Goal: Transaction & Acquisition: Purchase product/service

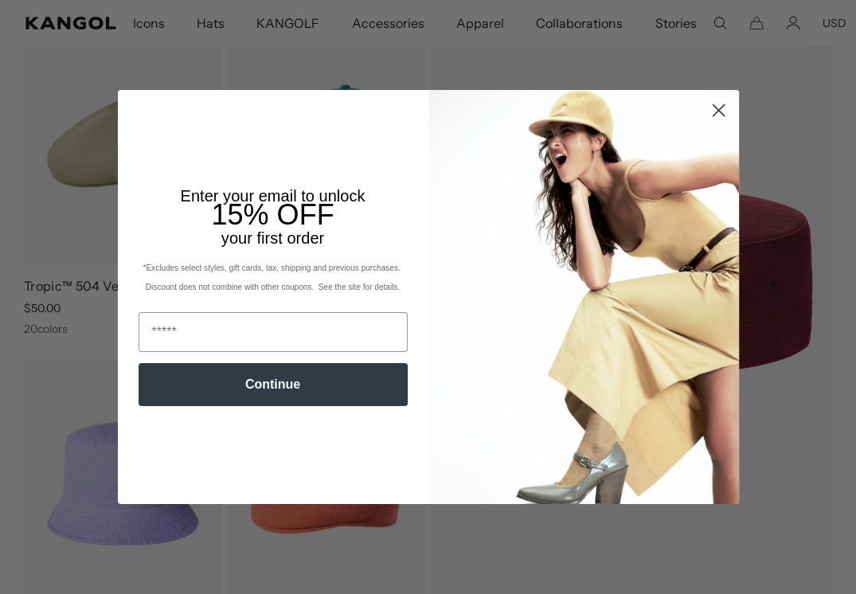
click at [712, 108] on icon "Close dialog" at bounding box center [717, 109] width 11 height 11
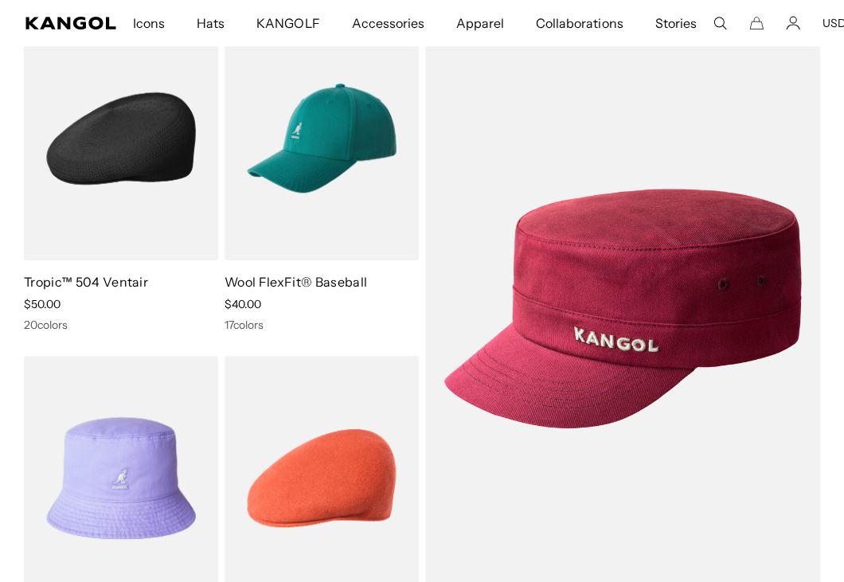
scroll to position [0, 405]
click at [123, 179] on img at bounding box center [121, 139] width 194 height 244
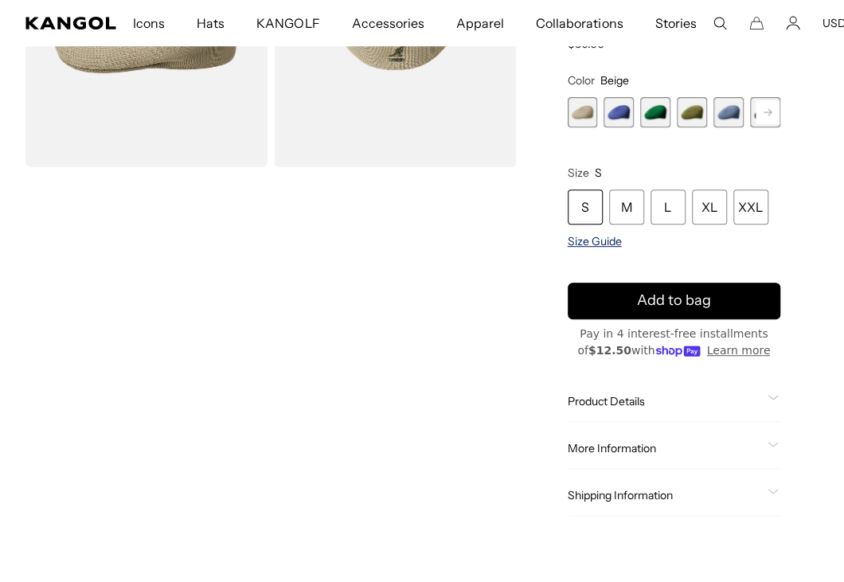
click at [592, 248] on span "Size Guide" at bounding box center [595, 241] width 54 height 14
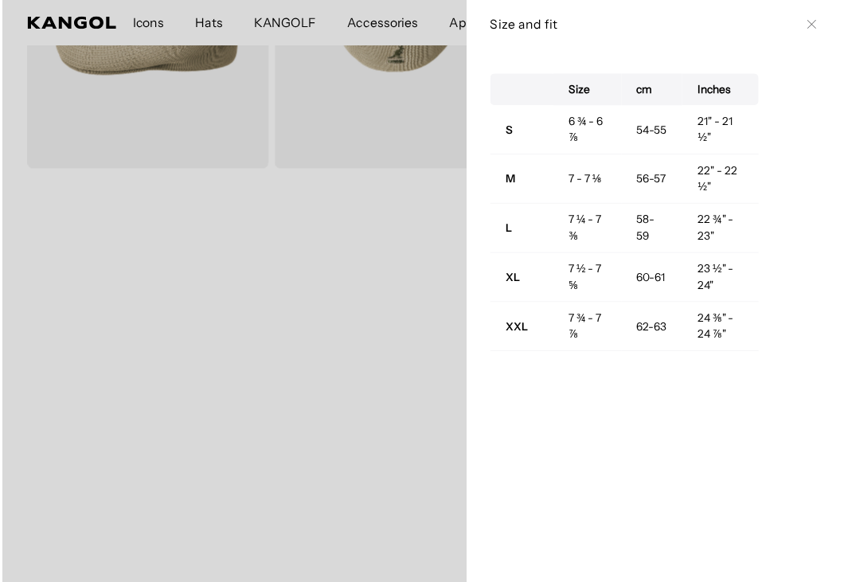
scroll to position [0, 405]
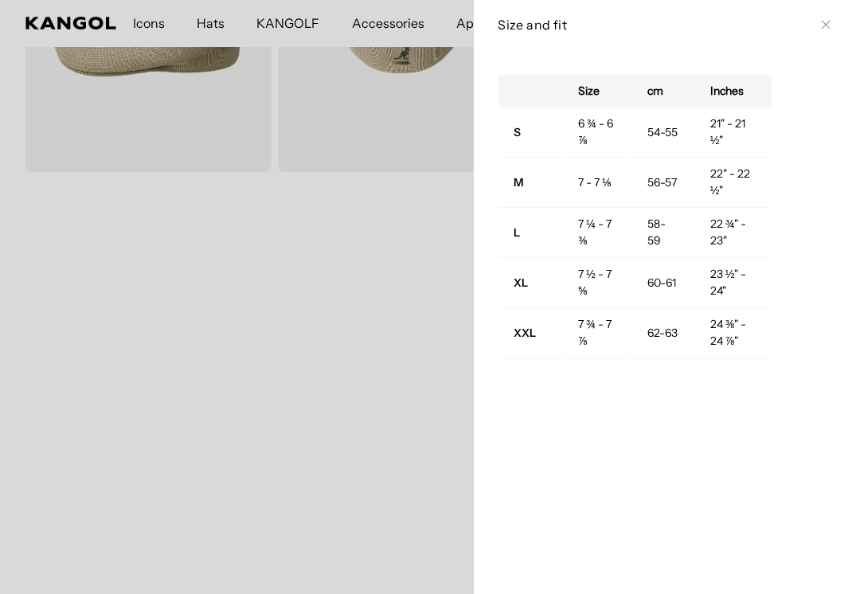
drag, startPoint x: 817, startPoint y: 27, endPoint x: 770, endPoint y: 108, distance: 93.8
click at [821, 27] on icon at bounding box center [826, 25] width 10 height 10
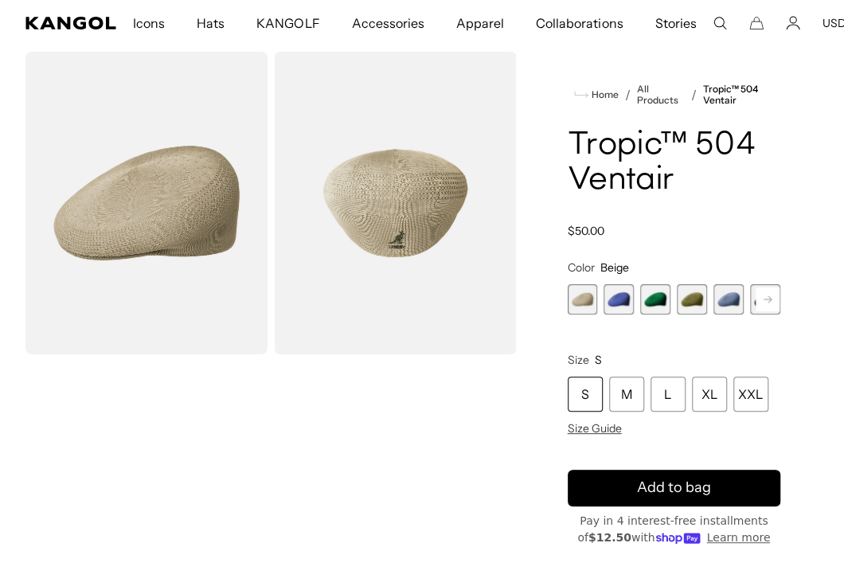
scroll to position [0, 0]
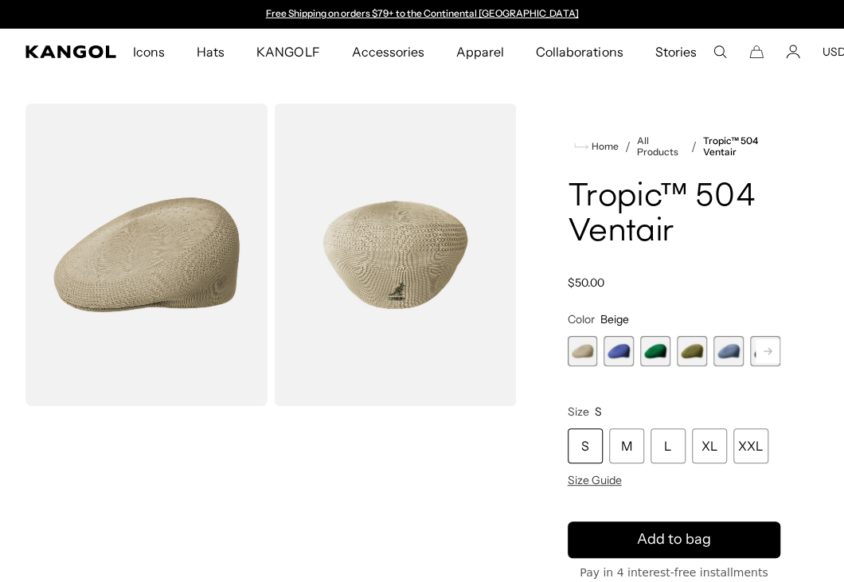
click at [622, 366] on span "2 of 22" at bounding box center [618, 351] width 30 height 30
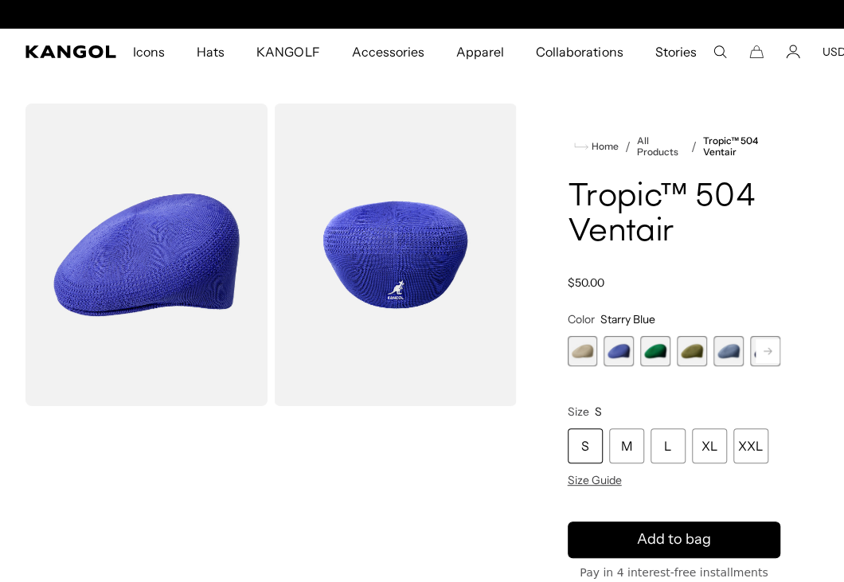
scroll to position [0, 405]
click at [654, 366] on span "3 of 22" at bounding box center [655, 351] width 30 height 30
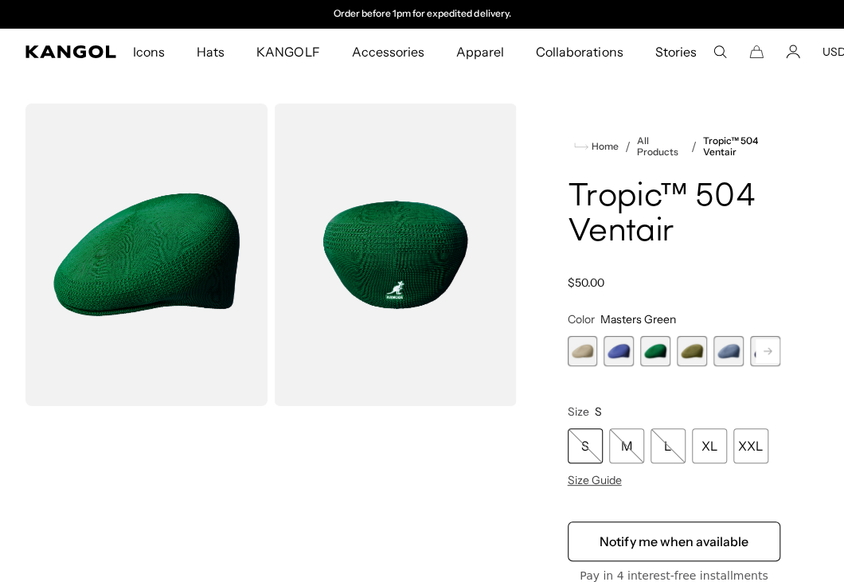
click at [685, 366] on span "4 of 22" at bounding box center [692, 351] width 30 height 30
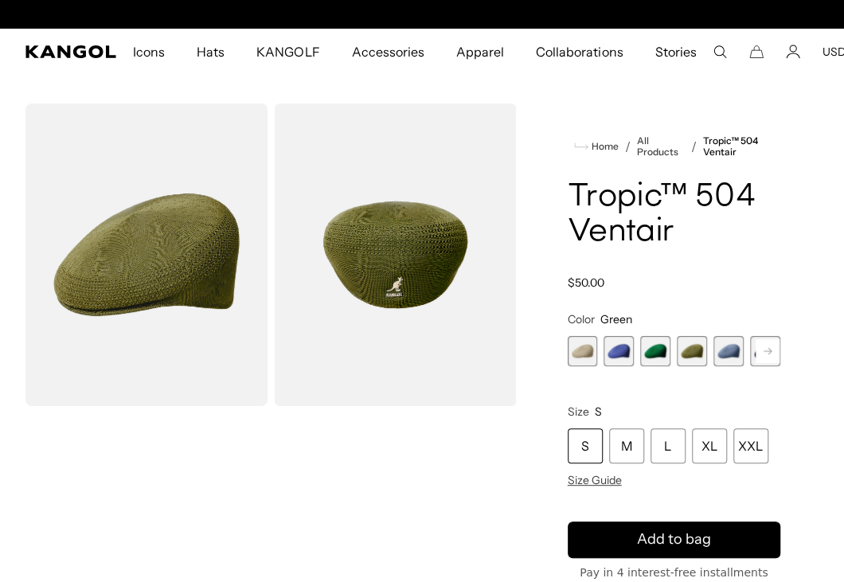
click at [716, 366] on span "5 of 22" at bounding box center [728, 351] width 30 height 30
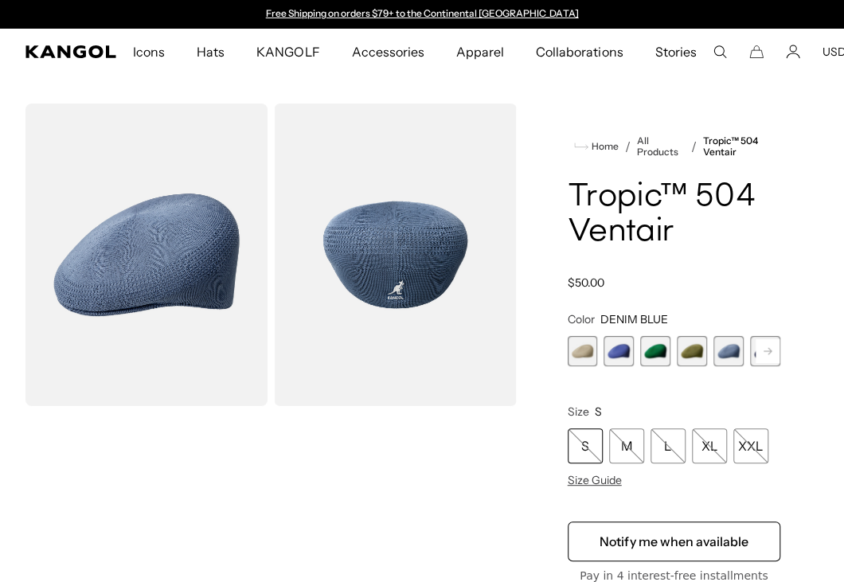
click at [763, 354] on icon at bounding box center [767, 351] width 8 height 6
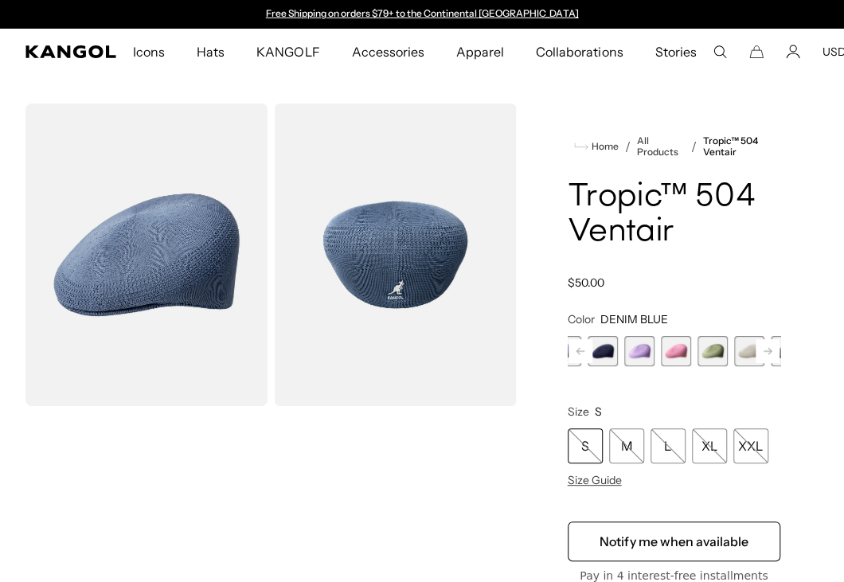
click at [763, 354] on icon at bounding box center [767, 351] width 8 height 6
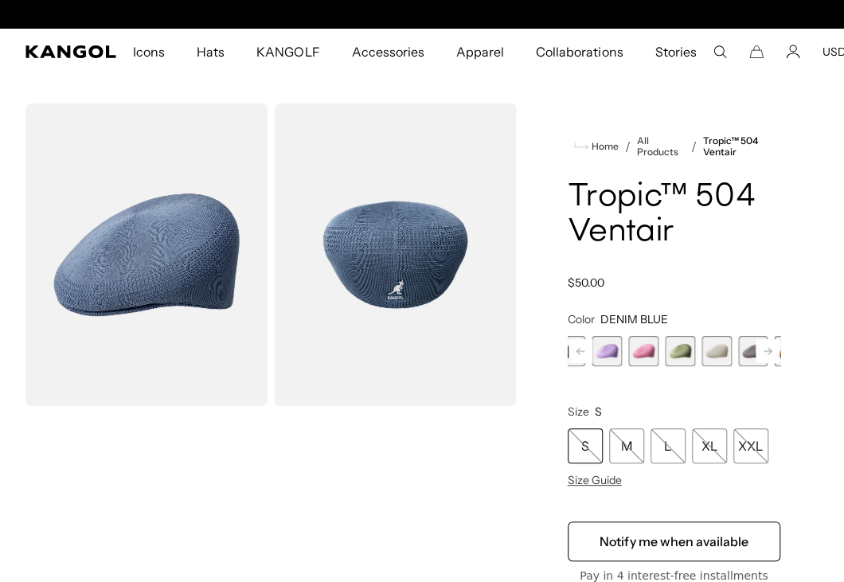
scroll to position [0, 405]
click at [592, 363] on rect at bounding box center [580, 351] width 24 height 24
click at [586, 363] on rect at bounding box center [580, 351] width 24 height 24
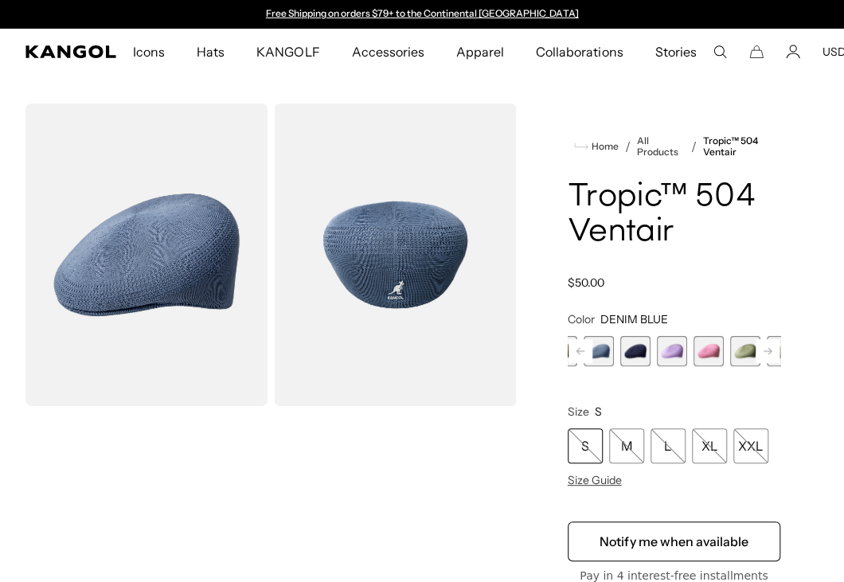
click at [620, 366] on span "6 of 22" at bounding box center [635, 351] width 30 height 30
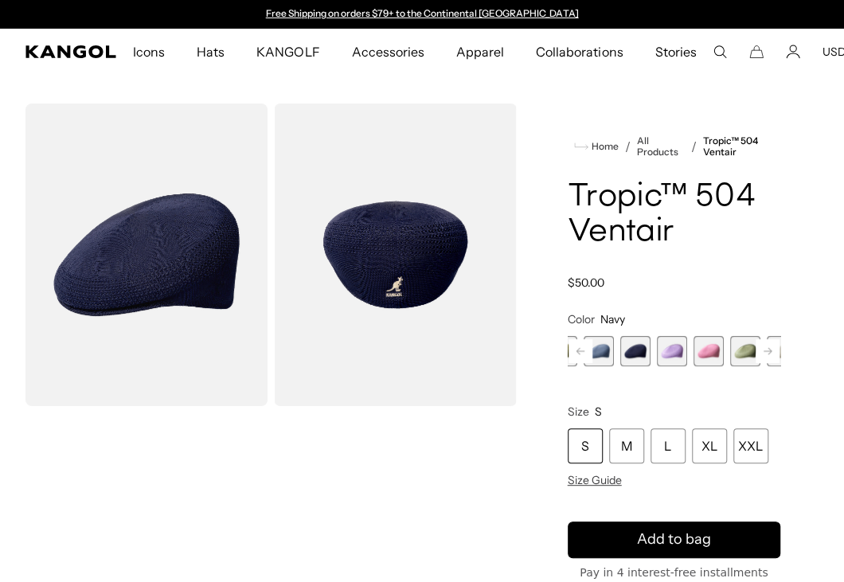
click at [657, 366] on span "7 of 22" at bounding box center [672, 351] width 30 height 30
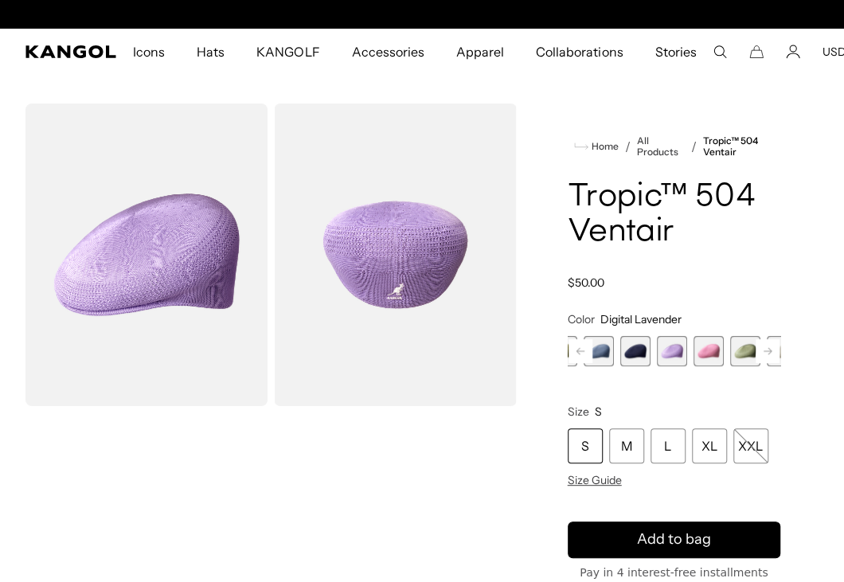
click at [693, 366] on span "8 of 22" at bounding box center [708, 351] width 30 height 30
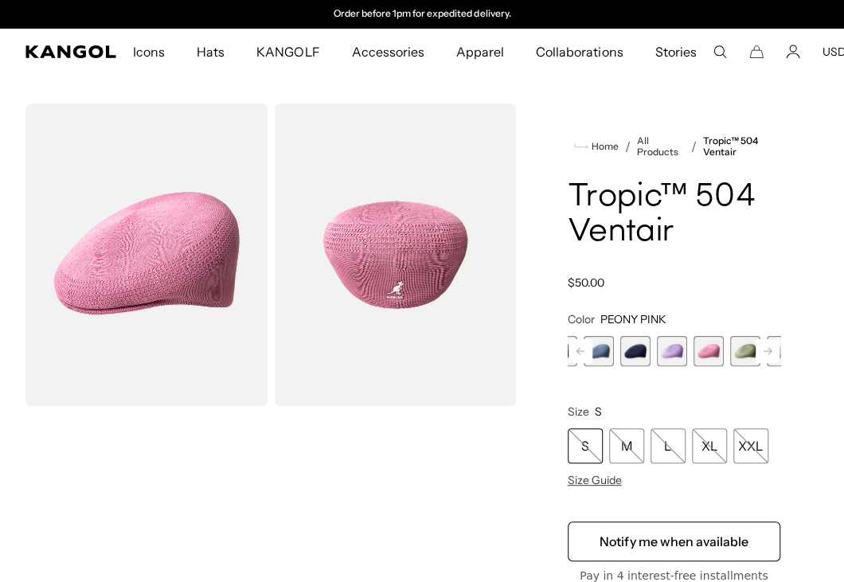
click at [730, 366] on span "9 of 22" at bounding box center [745, 351] width 30 height 30
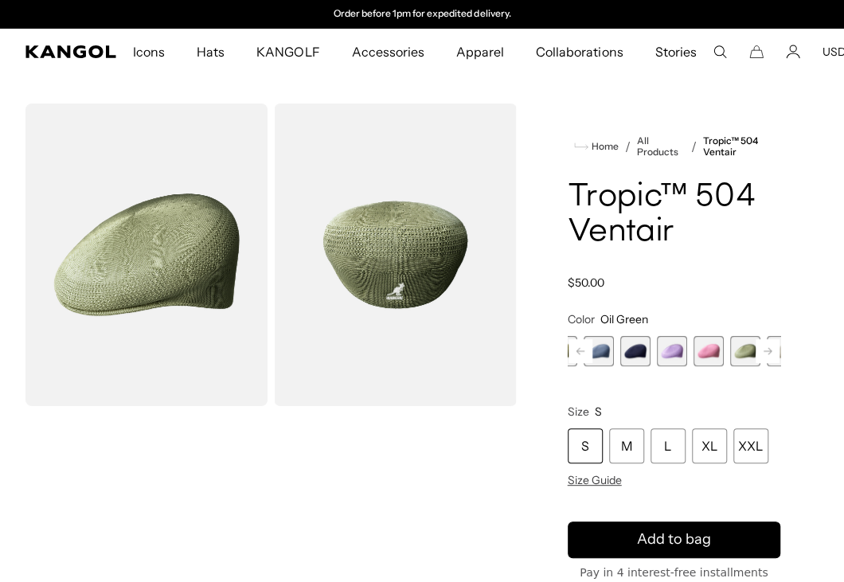
click at [755, 363] on rect at bounding box center [767, 351] width 24 height 24
click at [669, 366] on span "10 of 22" at bounding box center [684, 351] width 30 height 30
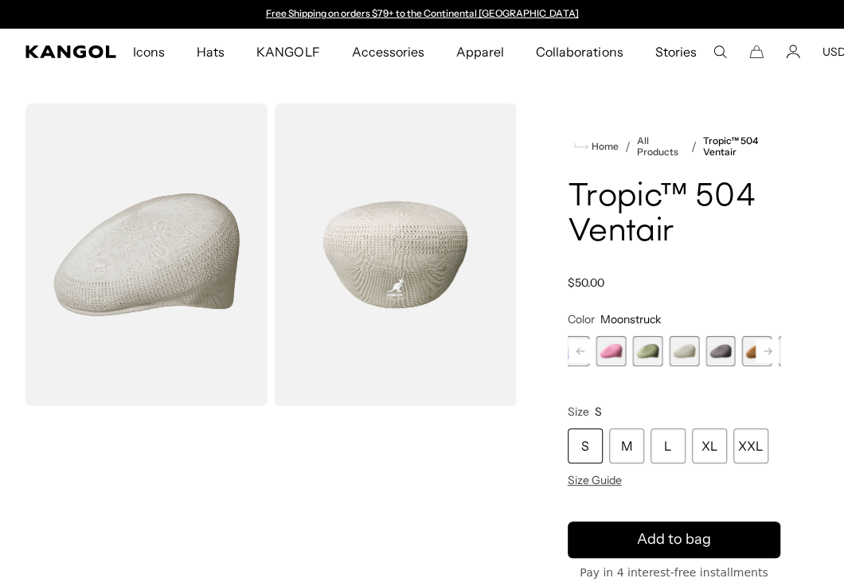
click at [705, 366] on span "11 of 22" at bounding box center [720, 351] width 30 height 30
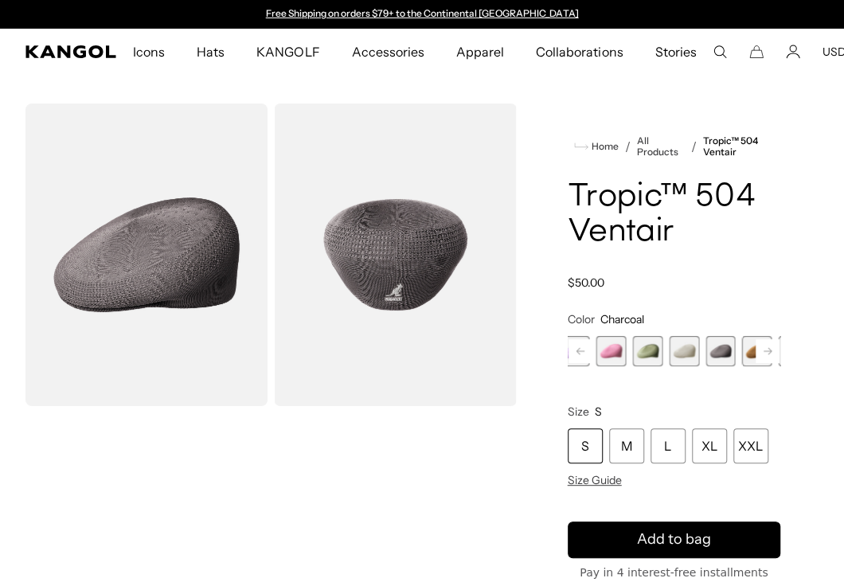
click at [742, 366] on span "12 of 22" at bounding box center [757, 351] width 30 height 30
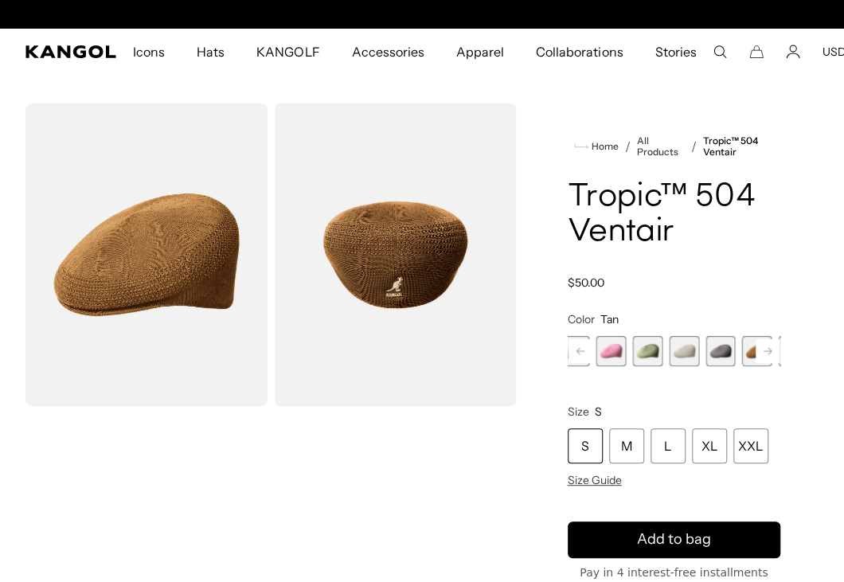
click at [755, 363] on rect at bounding box center [767, 351] width 24 height 24
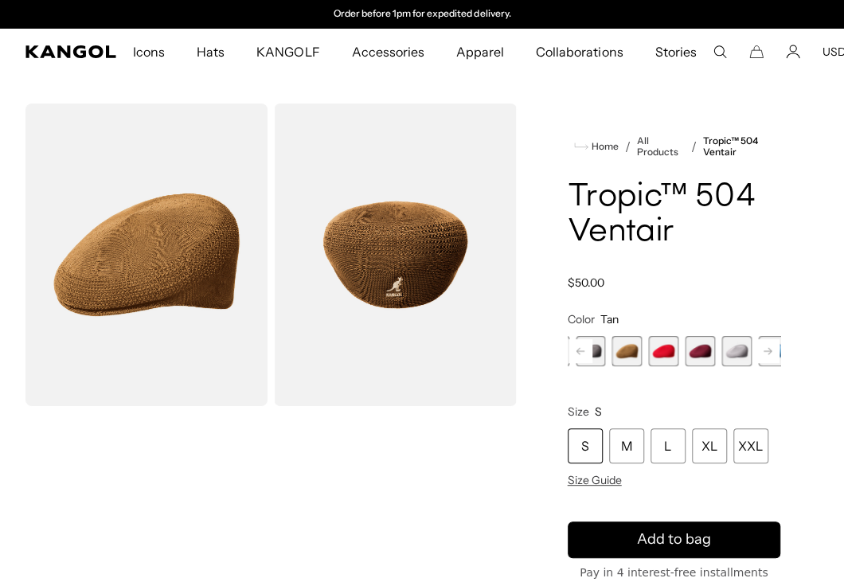
click at [721, 366] on span "15 of 22" at bounding box center [736, 351] width 30 height 30
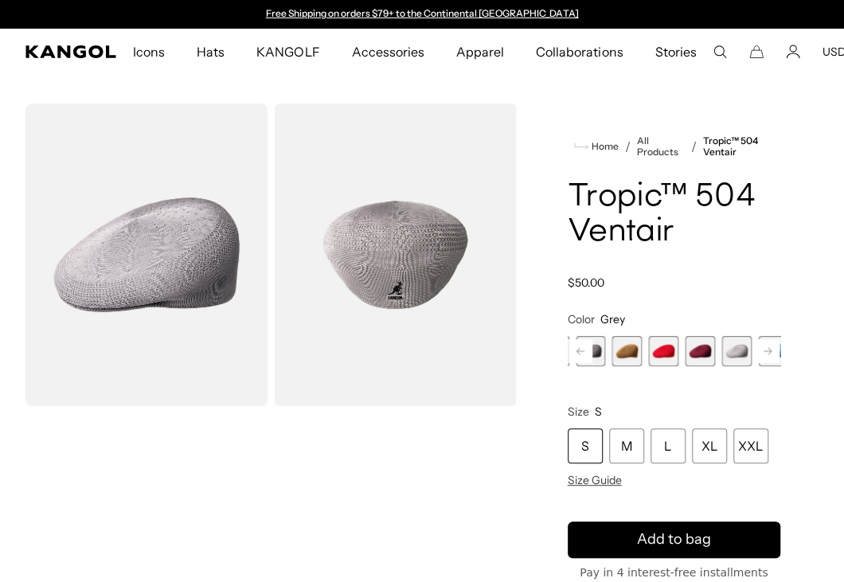
click at [755, 363] on rect at bounding box center [767, 351] width 24 height 24
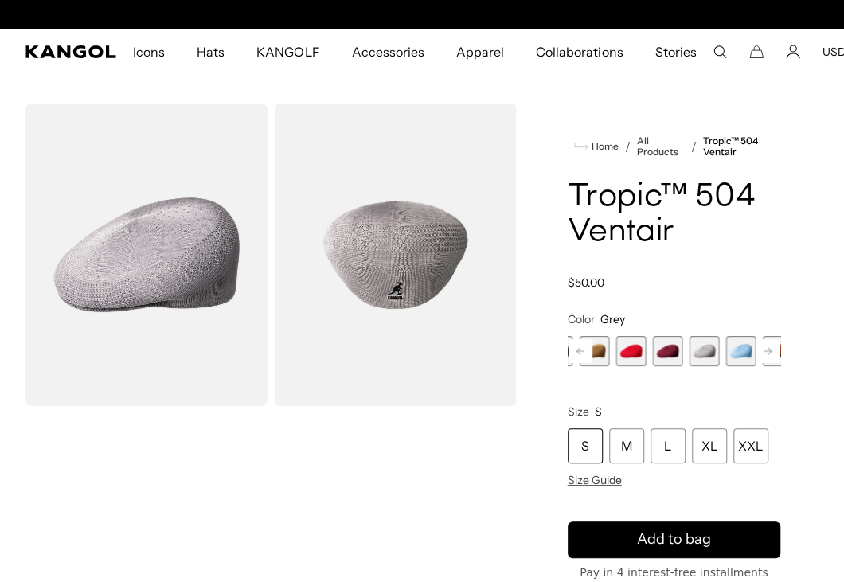
scroll to position [0, 405]
click at [755, 363] on rect at bounding box center [767, 351] width 24 height 24
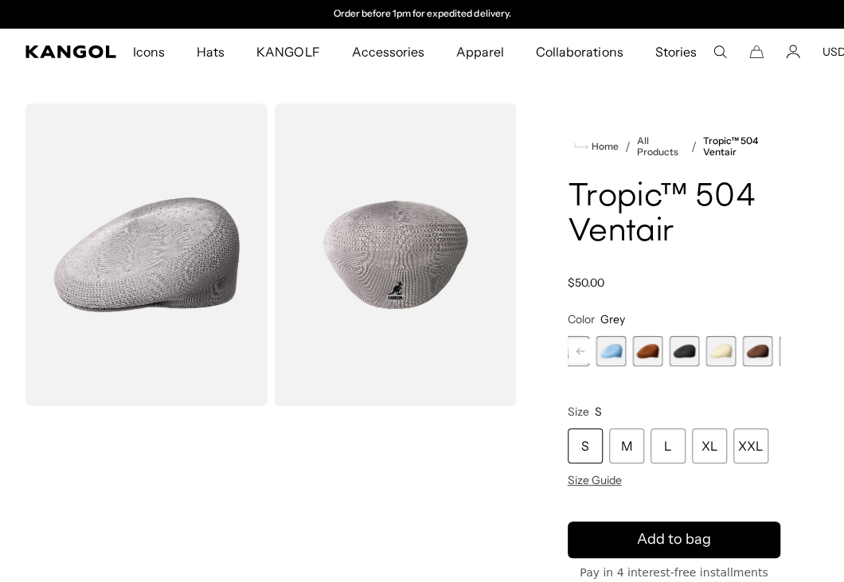
click at [705, 366] on span "19 of 22" at bounding box center [720, 351] width 30 height 30
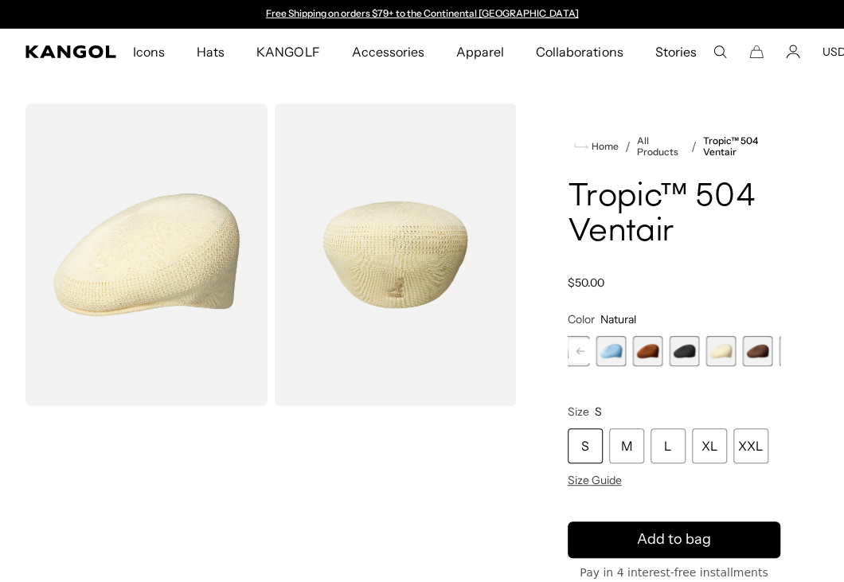
click at [779, 366] on span "21 of 22" at bounding box center [794, 351] width 30 height 30
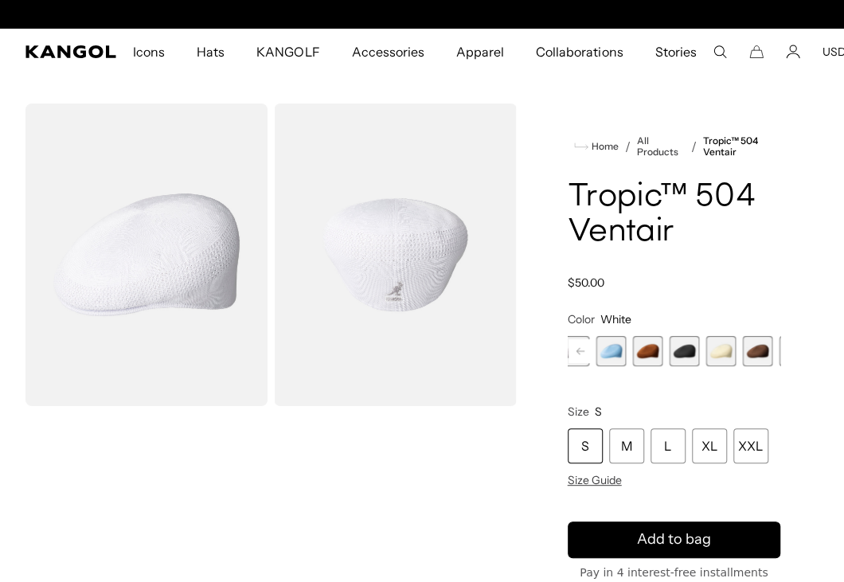
scroll to position [0, 405]
drag, startPoint x: 752, startPoint y: 398, endPoint x: 748, endPoint y: 410, distance: 12.9
click at [815, 366] on span "22 of 22" at bounding box center [830, 351] width 30 height 30
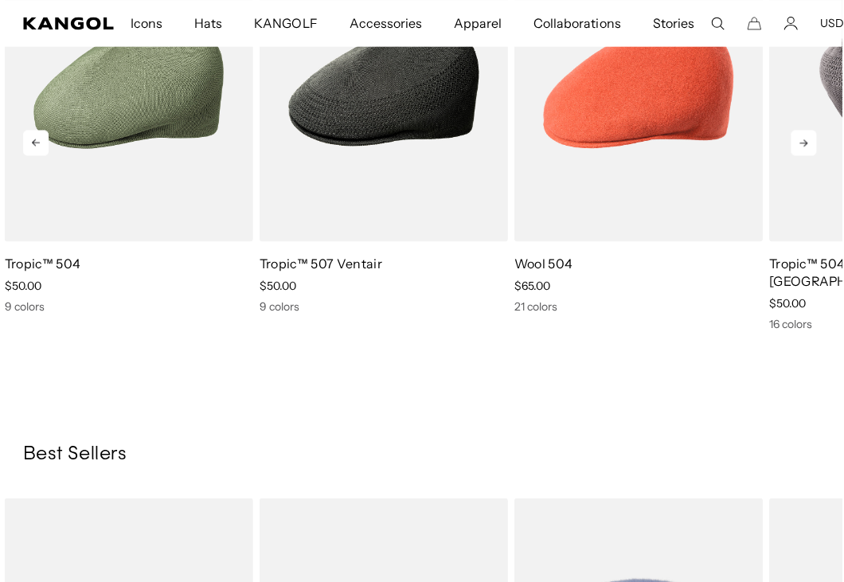
scroll to position [0, 405]
click at [791, 155] on icon at bounding box center [803, 142] width 25 height 25
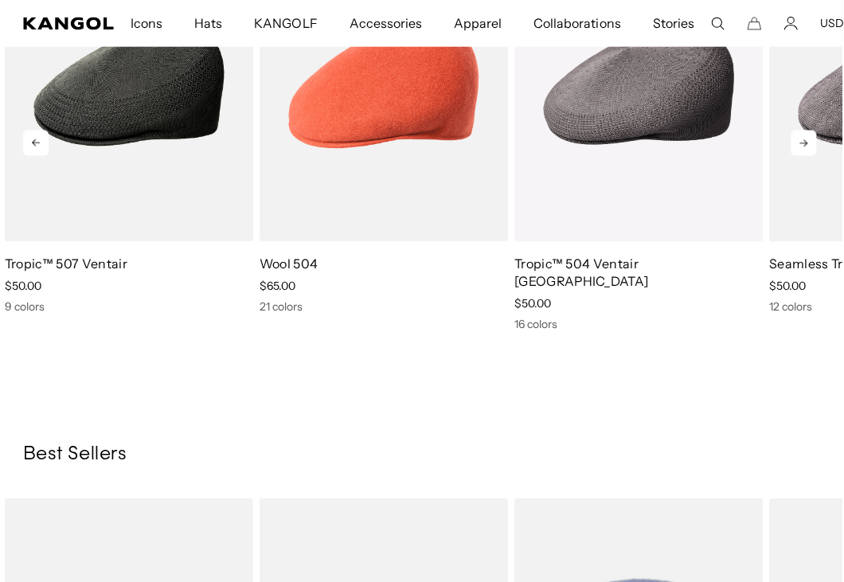
click at [791, 155] on icon at bounding box center [803, 142] width 25 height 25
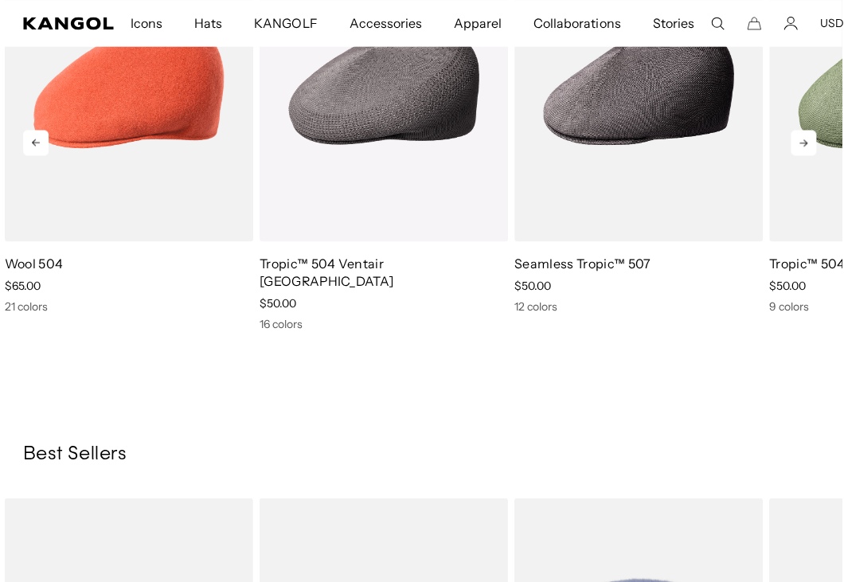
click at [799, 146] on icon at bounding box center [803, 142] width 8 height 7
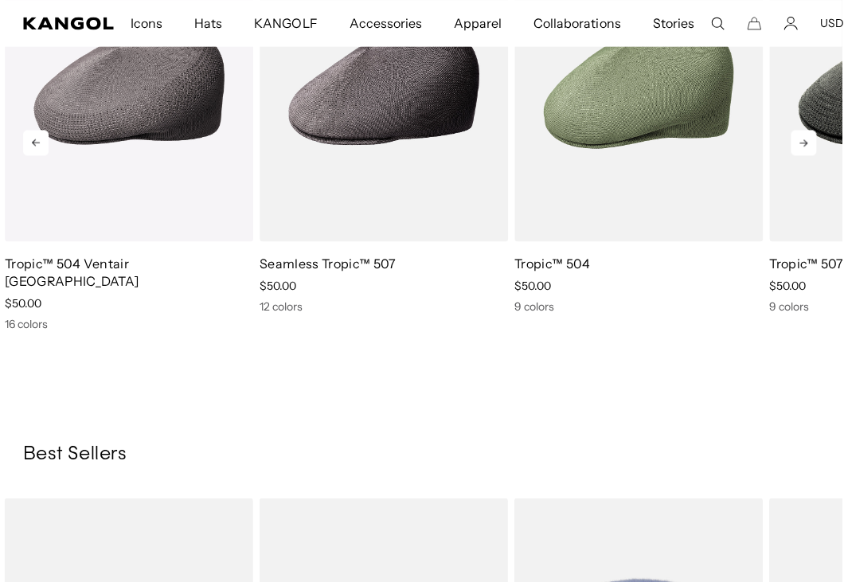
click at [799, 146] on icon at bounding box center [803, 142] width 8 height 7
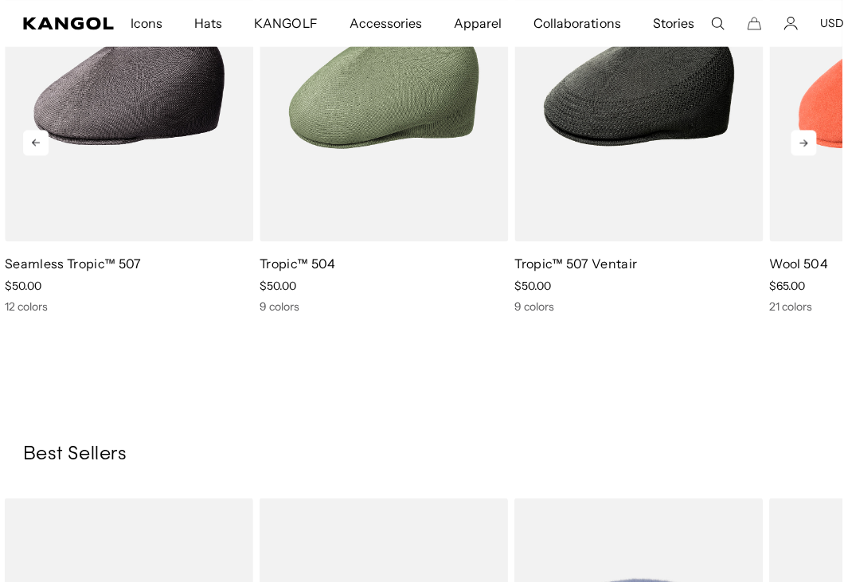
scroll to position [0, 0]
click at [799, 146] on icon at bounding box center [803, 142] width 8 height 7
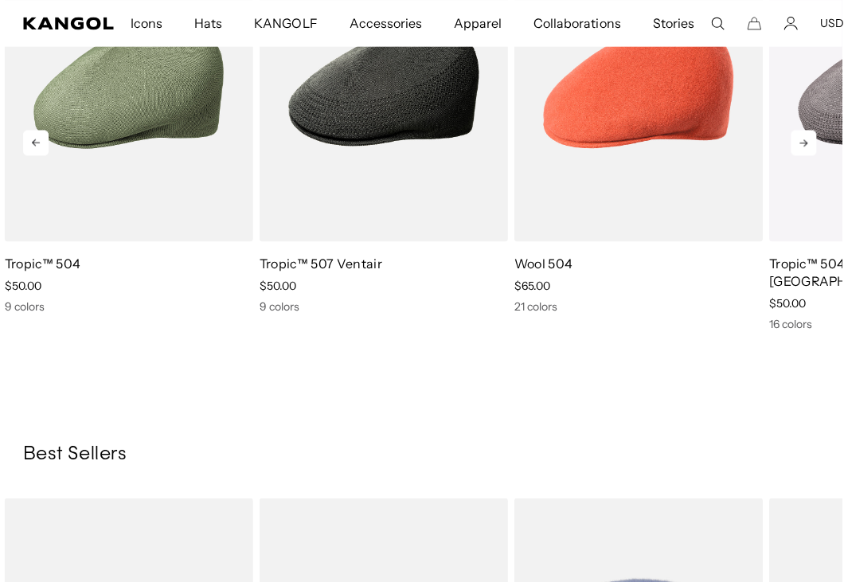
click at [799, 146] on icon at bounding box center [803, 142] width 8 height 7
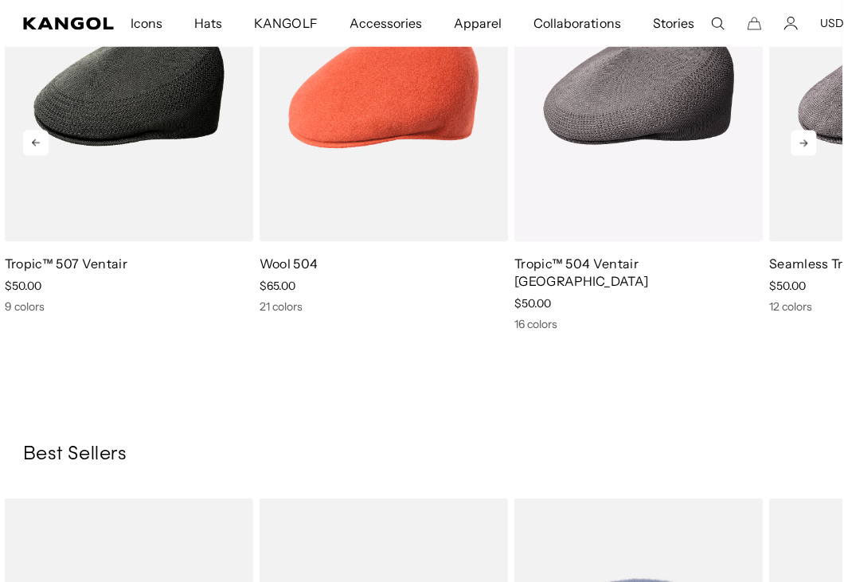
click at [799, 146] on icon at bounding box center [803, 142] width 8 height 7
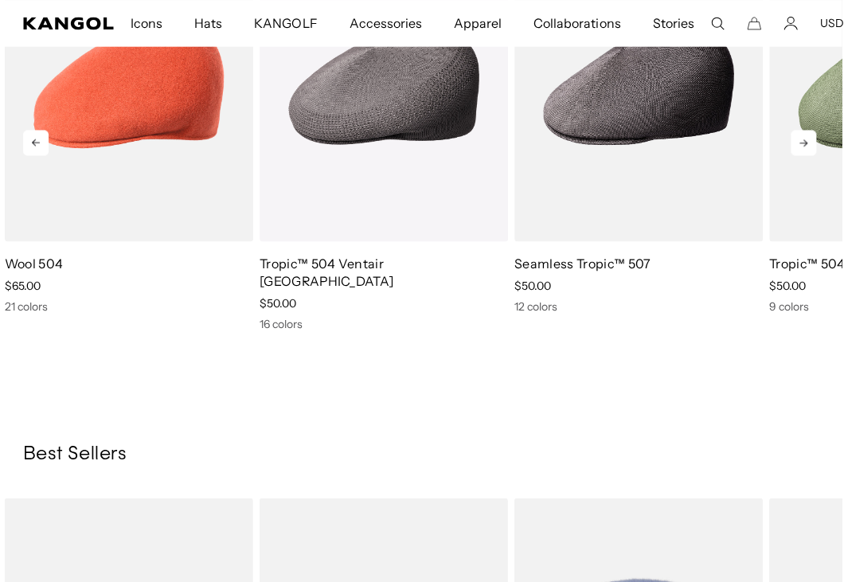
click at [791, 155] on icon at bounding box center [803, 142] width 25 height 25
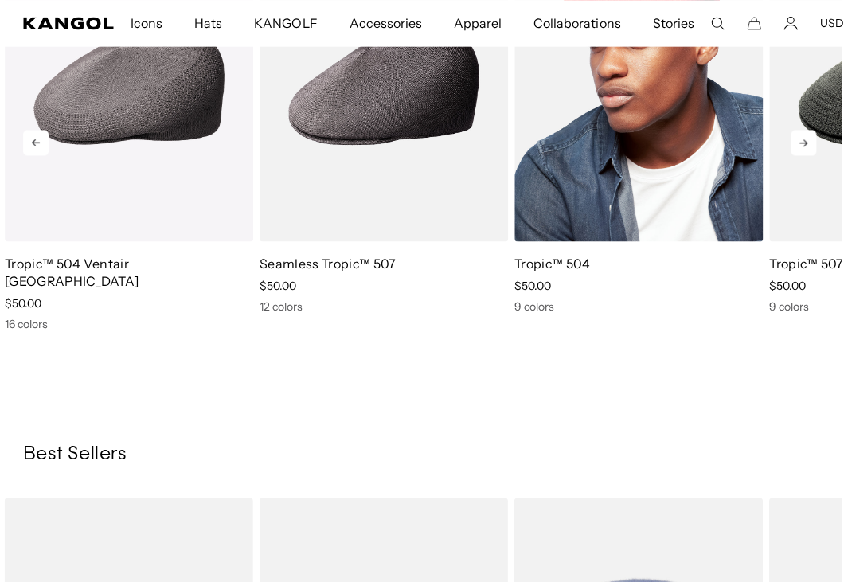
scroll to position [0, 405]
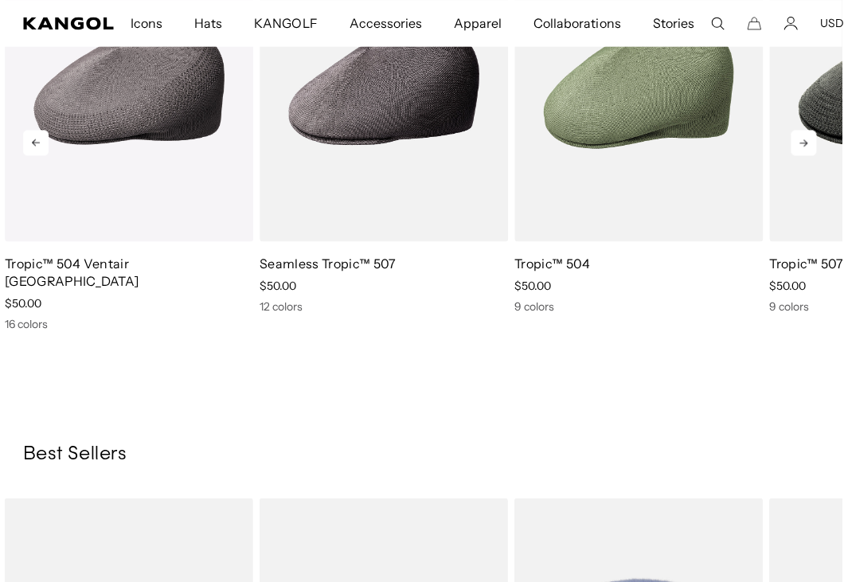
click at [791, 155] on icon at bounding box center [803, 142] width 25 height 25
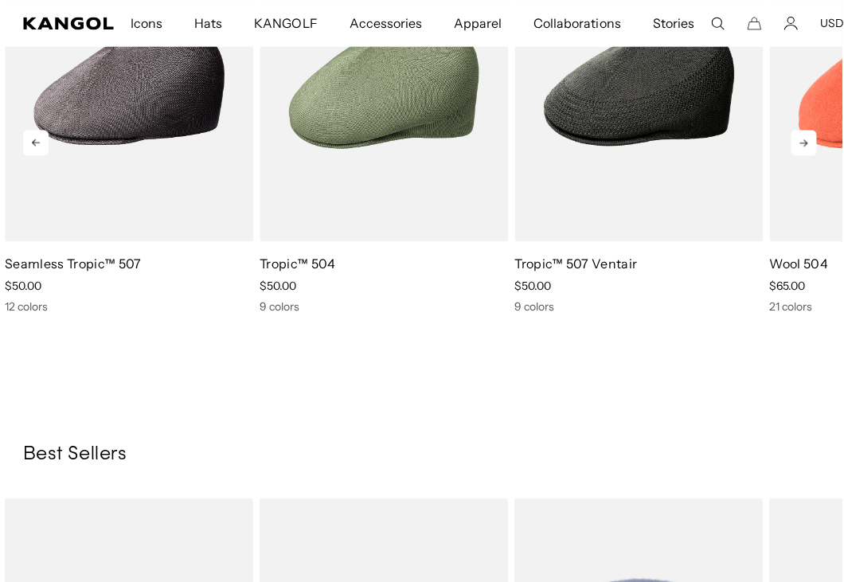
click at [791, 155] on icon at bounding box center [803, 142] width 25 height 25
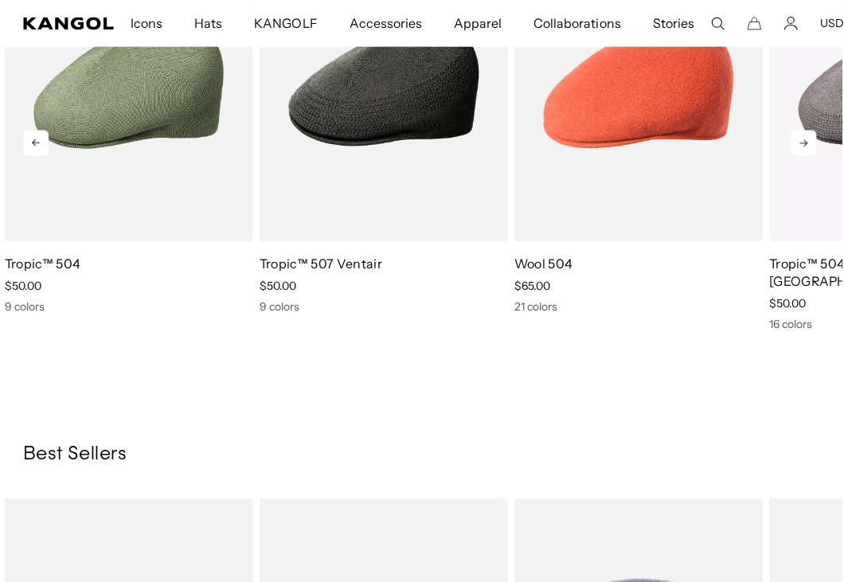
scroll to position [0, 0]
click at [791, 155] on icon at bounding box center [803, 142] width 25 height 25
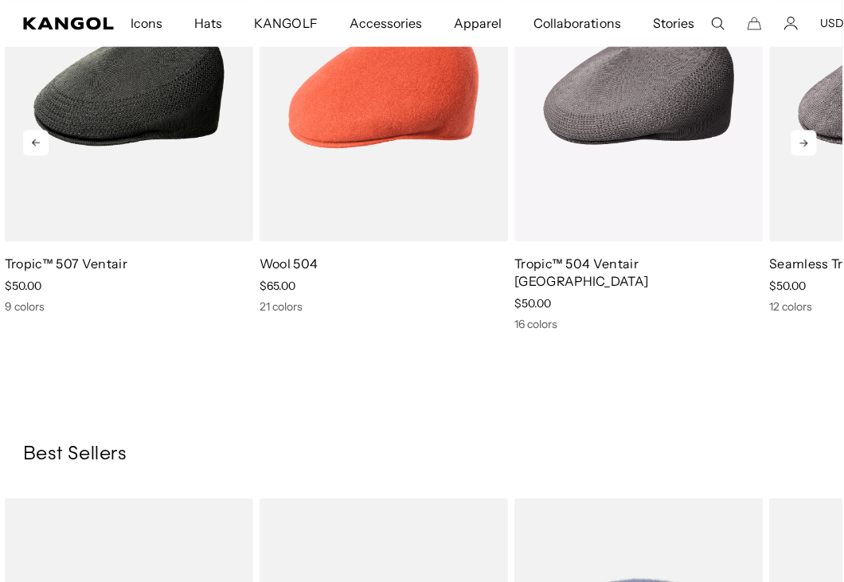
scroll to position [0, 405]
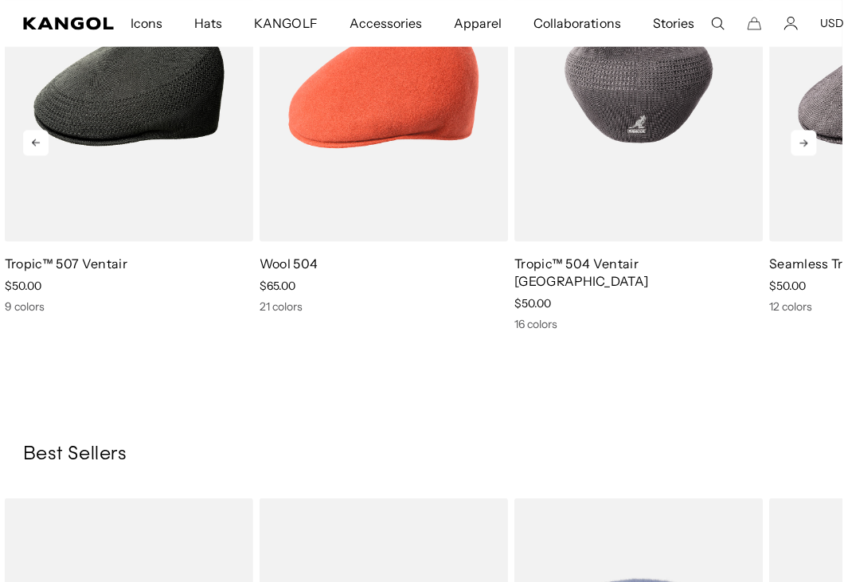
click at [565, 241] on img "4 of 5" at bounding box center [638, 85] width 248 height 312
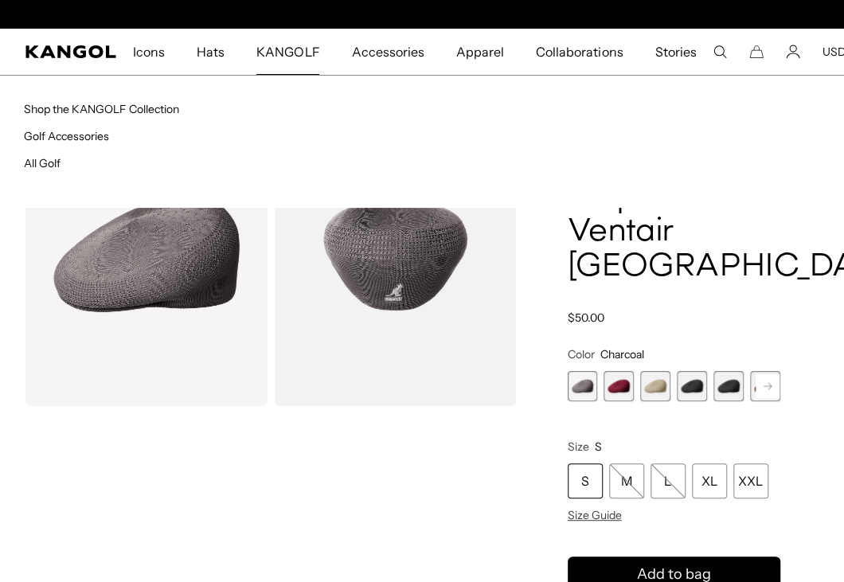
scroll to position [0, 405]
click at [103, 113] on link "Shop the KANGOLF Collection" at bounding box center [101, 109] width 155 height 14
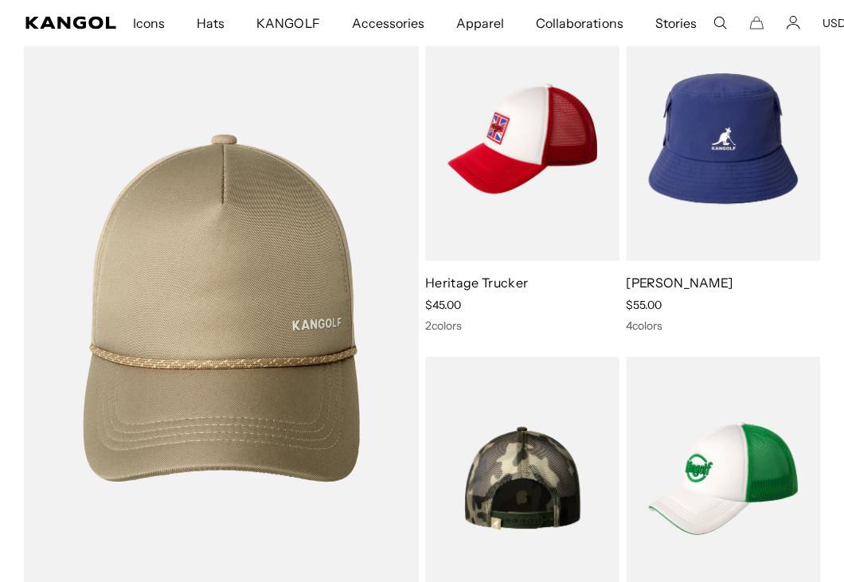
click at [507, 501] on img at bounding box center [522, 479] width 194 height 244
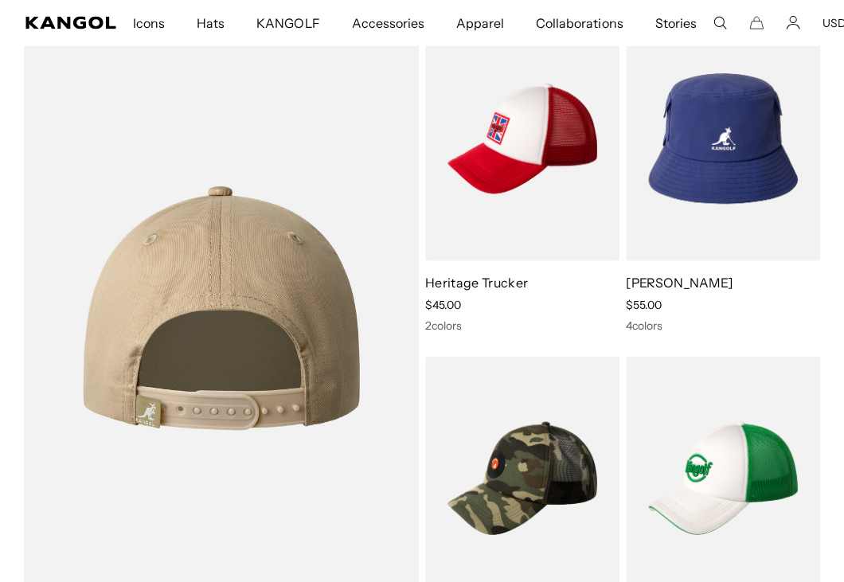
scroll to position [0, 405]
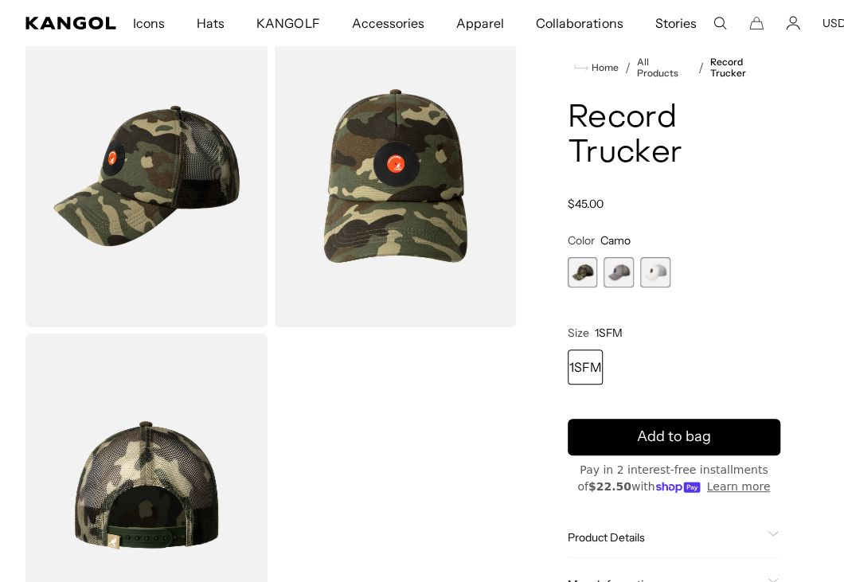
scroll to position [0, 405]
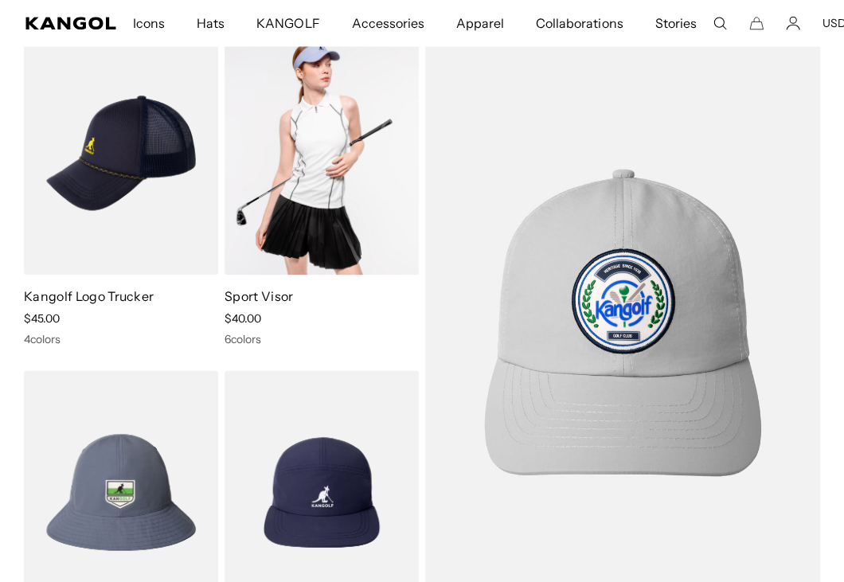
scroll to position [0, 405]
click at [314, 160] on img at bounding box center [321, 153] width 194 height 244
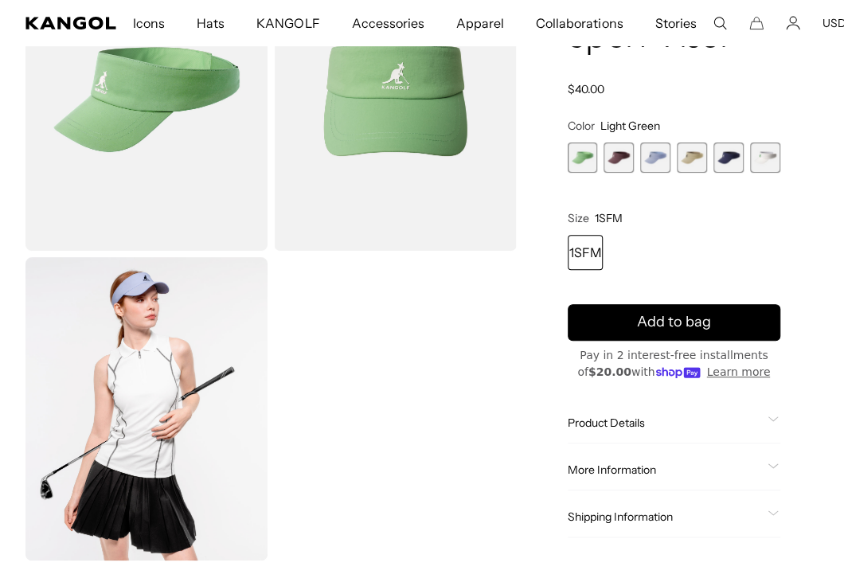
scroll to position [158, 0]
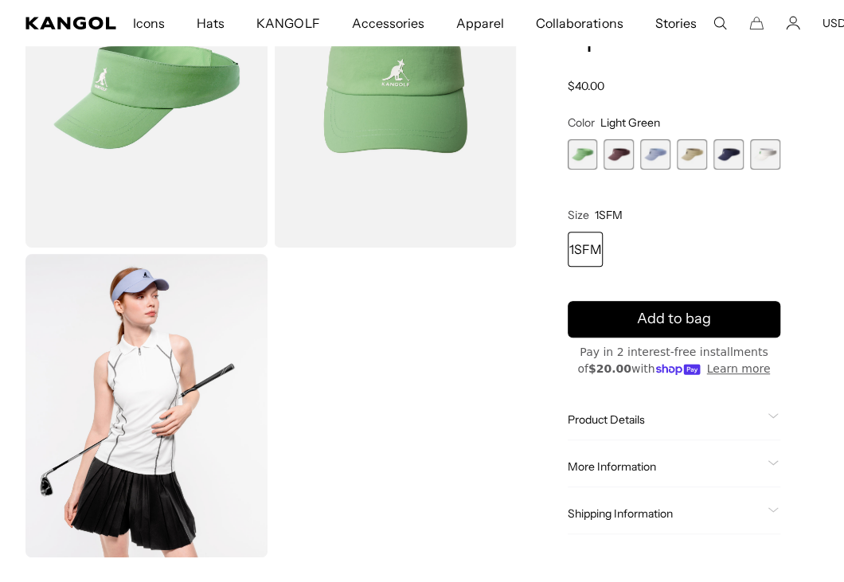
click at [754, 170] on span "6 of 6" at bounding box center [765, 154] width 30 height 30
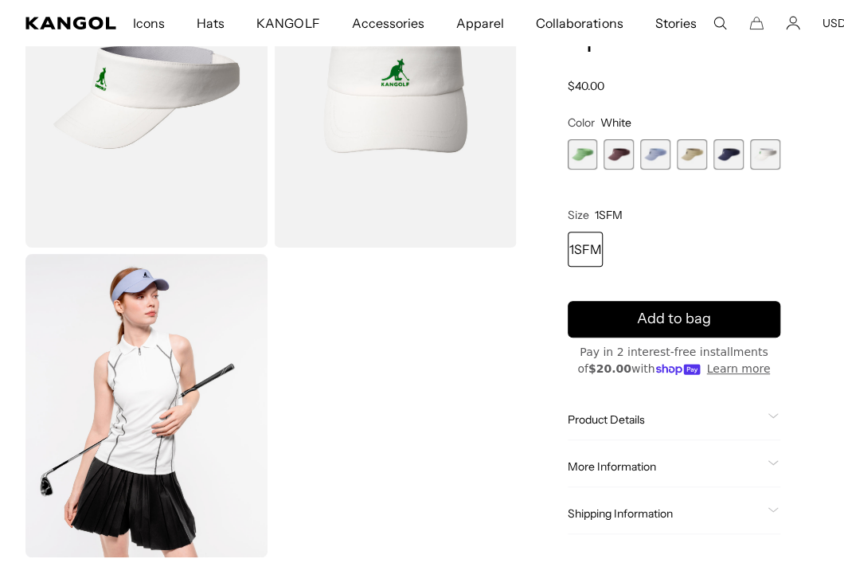
scroll to position [0, 405]
click at [649, 170] on span "3 of 6" at bounding box center [655, 154] width 30 height 30
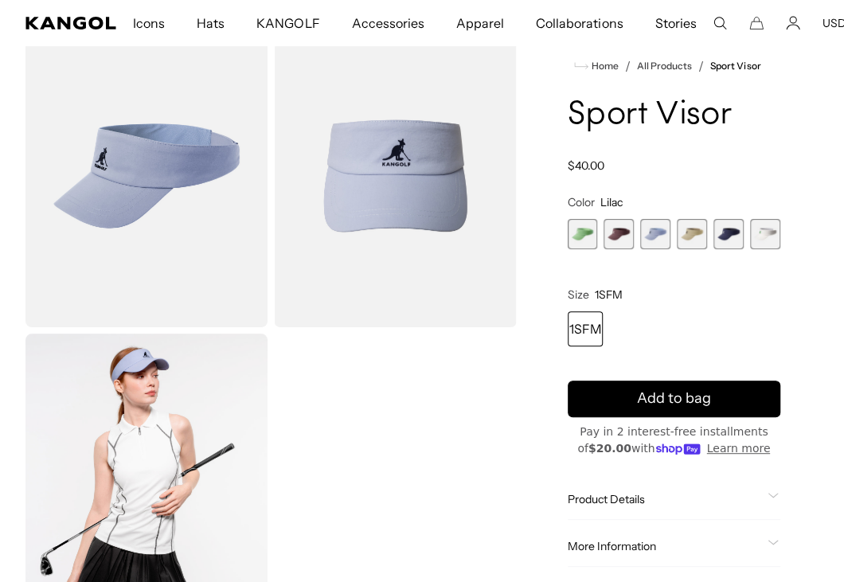
click at [689, 249] on span "4 of 6" at bounding box center [692, 234] width 30 height 30
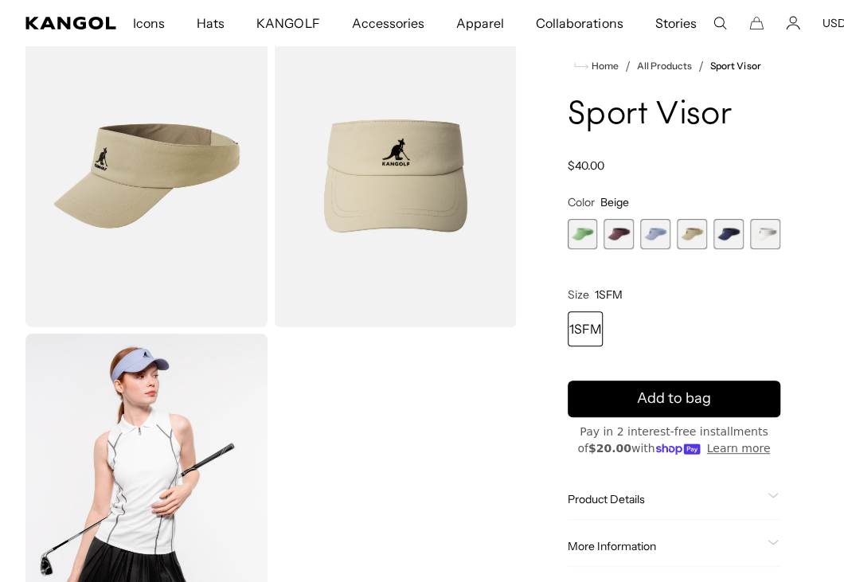
scroll to position [0, 405]
click at [224, 20] on span "Hats" at bounding box center [211, 23] width 28 height 46
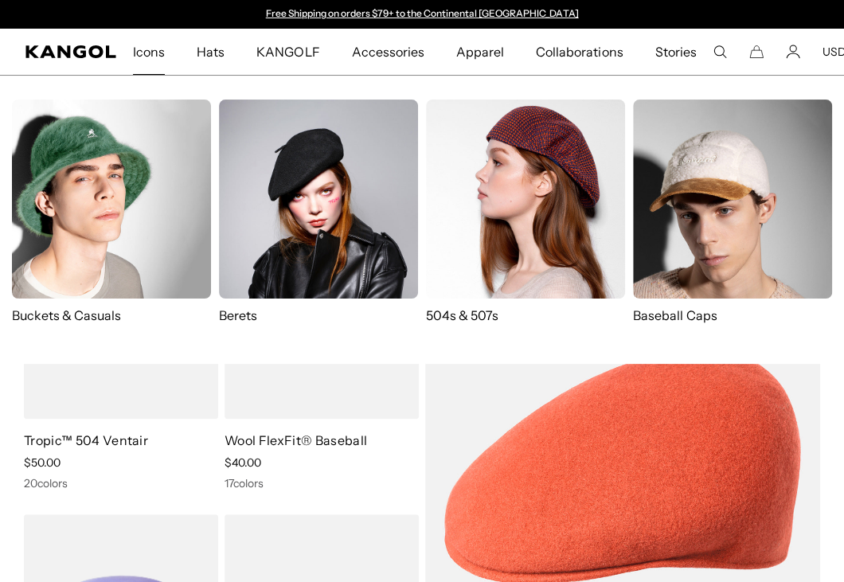
click at [165, 62] on span "Icons" at bounding box center [149, 52] width 32 height 46
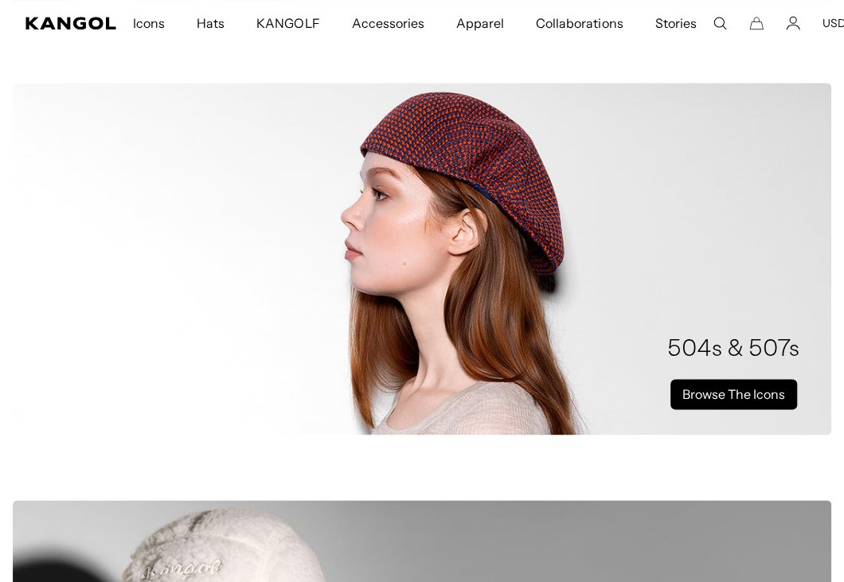
drag, startPoint x: 693, startPoint y: 422, endPoint x: 676, endPoint y: 432, distance: 20.3
click at [692, 409] on link "Browse The Icons" at bounding box center [733, 394] width 127 height 30
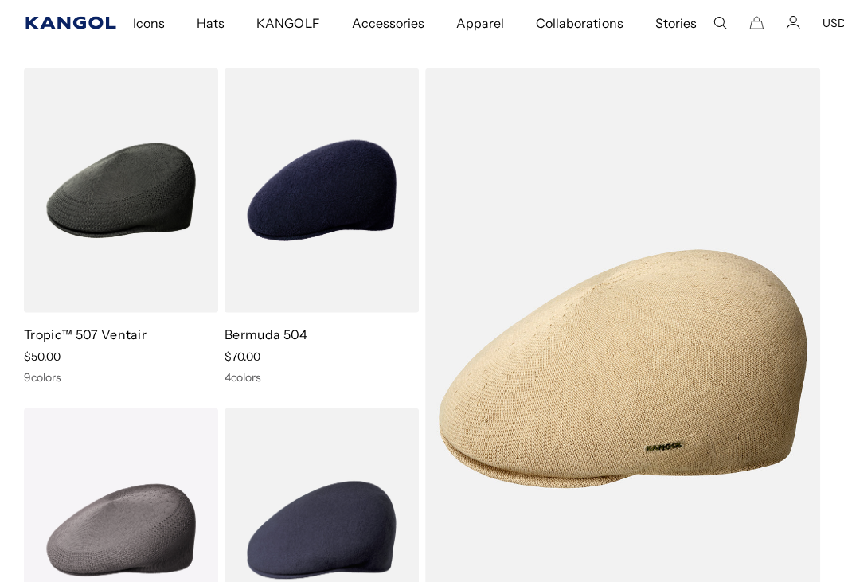
scroll to position [0, 405]
click at [80, 20] on icon "Kangol" at bounding box center [70, 23] width 90 height 13
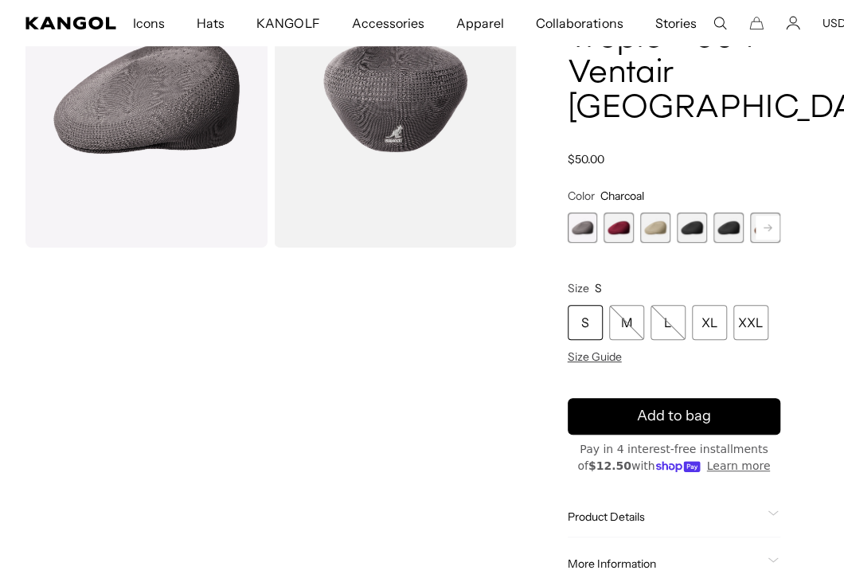
scroll to position [0, 405]
click at [691, 243] on span "4 of 16" at bounding box center [692, 228] width 30 height 30
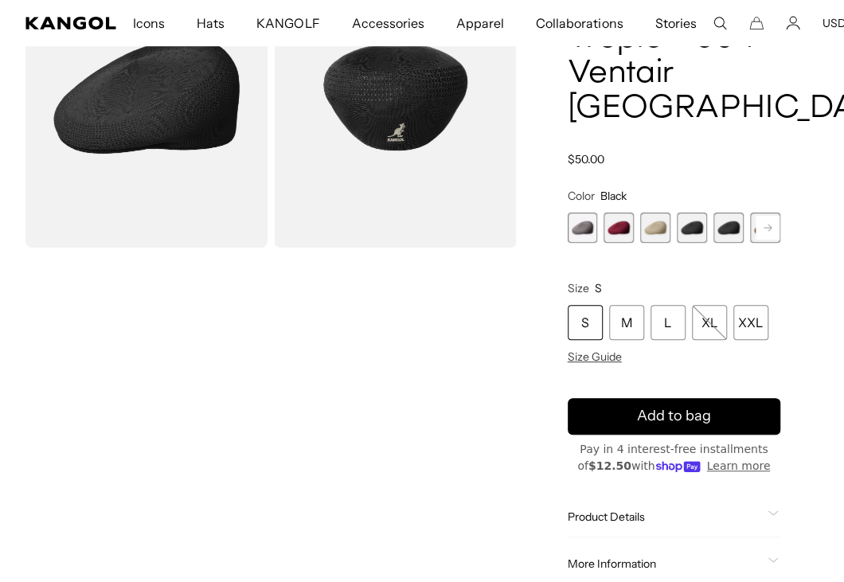
click at [720, 243] on span "5 of 16" at bounding box center [728, 228] width 30 height 30
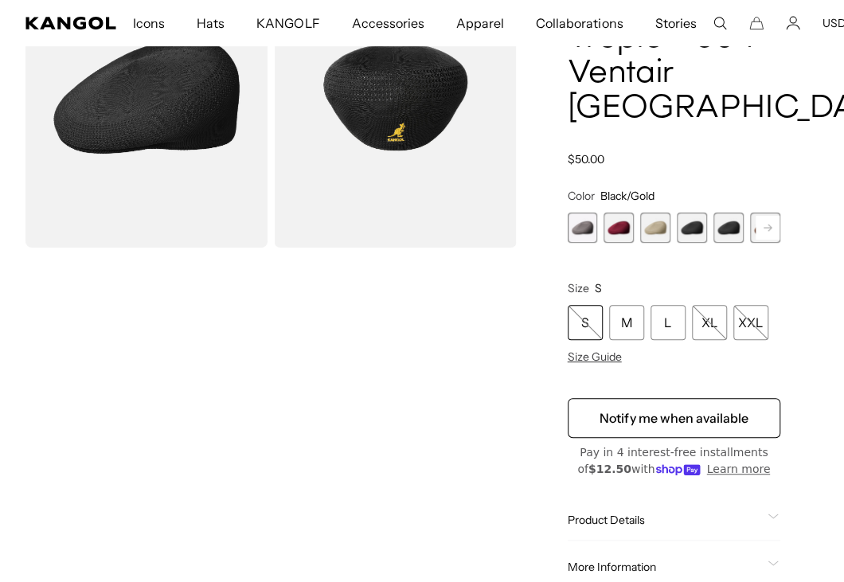
scroll to position [0, 405]
click at [588, 243] on span "1 of 16" at bounding box center [583, 228] width 30 height 30
